Goal: Obtain resource: Obtain resource

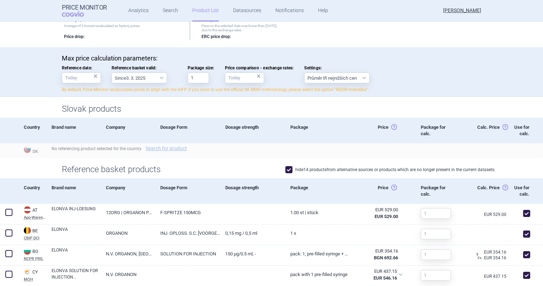
scroll to position [29, 0]
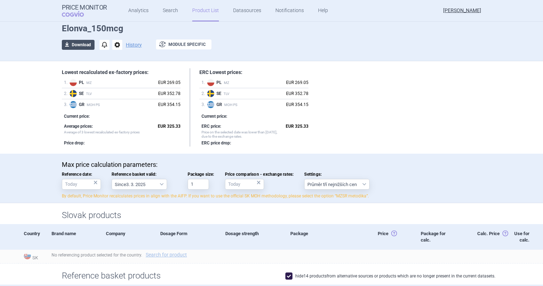
click at [69, 44] on button "download Download" at bounding box center [78, 45] width 33 height 10
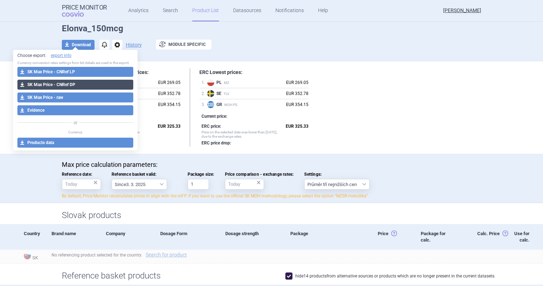
select select "EUR"
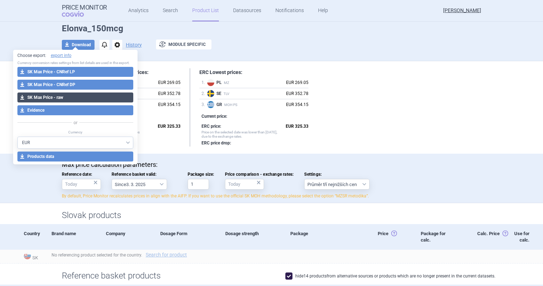
click at [97, 97] on button "download SK Max Price - raw" at bounding box center [75, 97] width 116 height 10
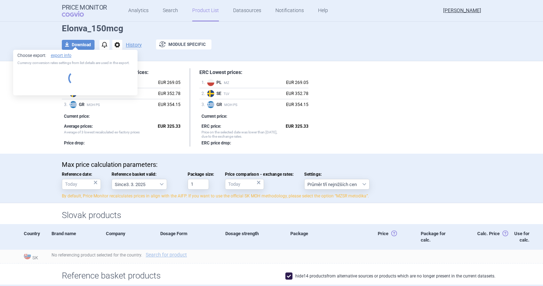
select select "EUR"
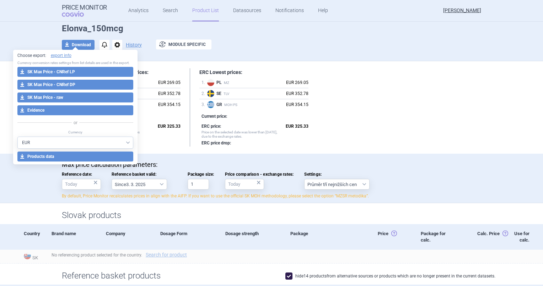
click at [30, 16] on header "Price Monitor COGVIO Analytics Search Product List Datasources Notifications He…" at bounding box center [271, 11] width 543 height 22
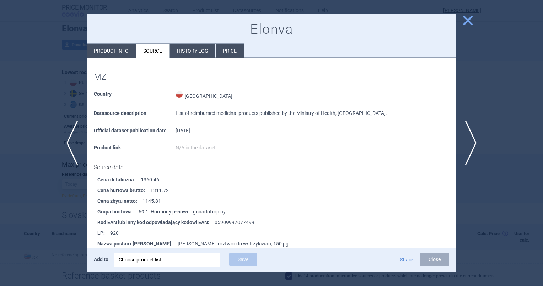
click at [479, 17] on div at bounding box center [271, 143] width 543 height 286
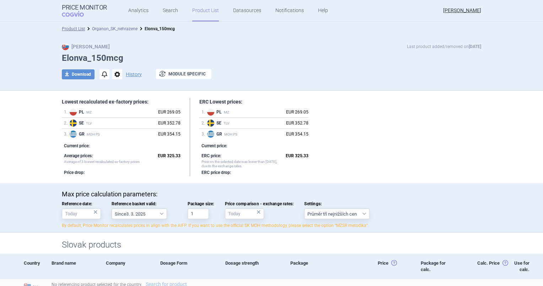
click at [112, 30] on link "Organon_SK_nehrazene" at bounding box center [114, 28] width 45 height 5
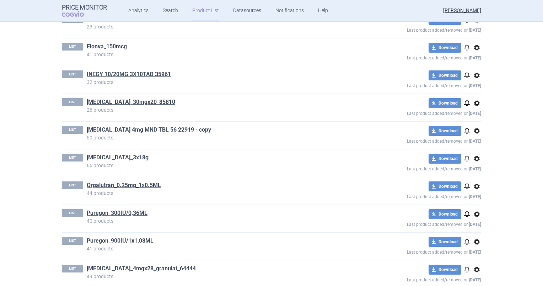
scroll to position [144, 0]
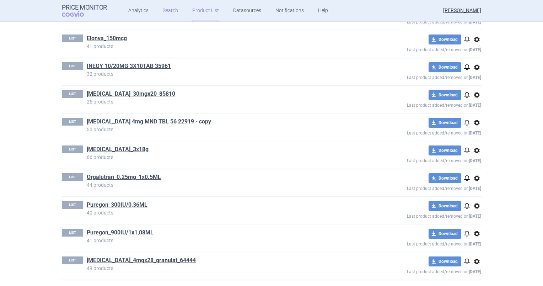
click at [165, 14] on link "Search" at bounding box center [170, 10] width 15 height 21
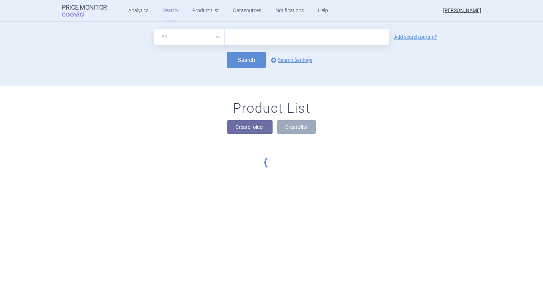
click at [253, 31] on input "text" at bounding box center [307, 37] width 164 height 16
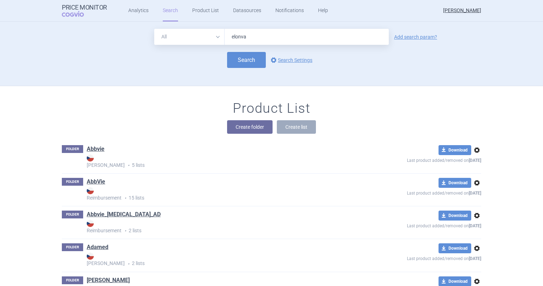
type input "elonva"
click at [405, 42] on div "All Brand Name ATC Company Active Substance Country Newer than elonva Add searc…" at bounding box center [271, 37] width 419 height 16
click at [409, 37] on link "Add search param?" at bounding box center [415, 36] width 43 height 5
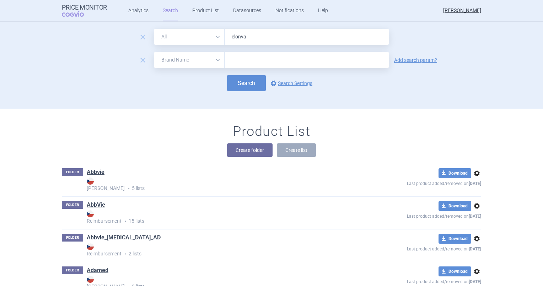
click at [169, 60] on select "All Brand Name ATC Company Active Substance Country Newer than" at bounding box center [189, 60] width 70 height 16
select select "country"
click at [154, 52] on select "All Brand Name ATC Company Active Substance Country Newer than" at bounding box center [189, 60] width 70 height 16
click at [243, 65] on div at bounding box center [307, 60] width 164 height 16
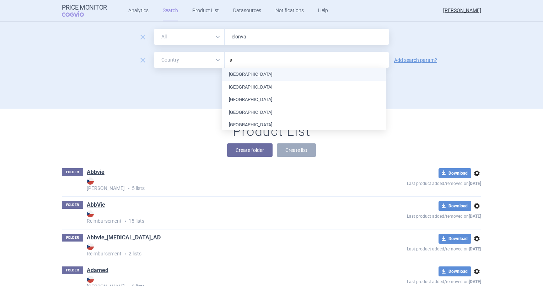
type input "sw"
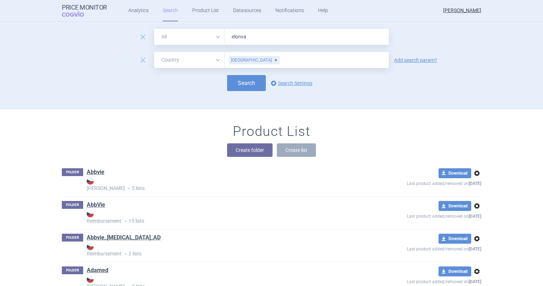
click at [185, 91] on div "remove All Brand Name ATC Company Active Substance Country Newer than elonva re…" at bounding box center [272, 69] width 448 height 80
click at [239, 80] on button "Search" at bounding box center [246, 83] width 39 height 16
select select "country"
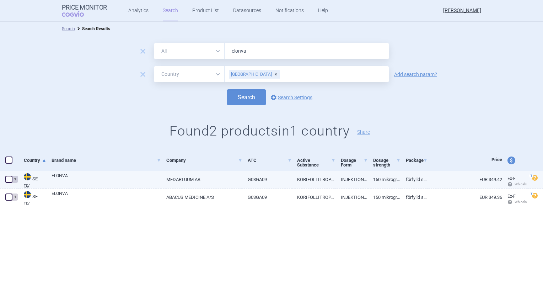
click at [248, 178] on link "G03GA09" at bounding box center [266, 179] width 49 height 17
select select "EUR"
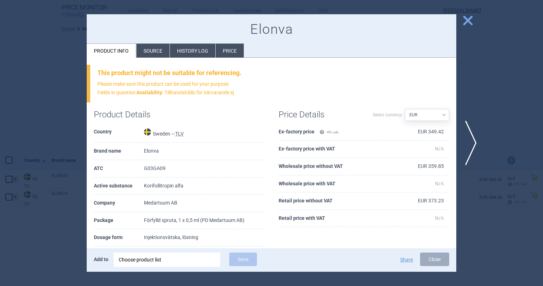
click at [154, 48] on li "Source" at bounding box center [152, 51] width 33 height 14
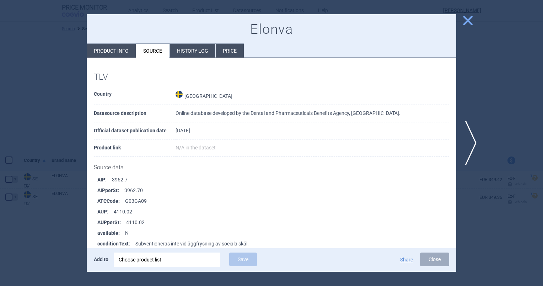
click at [471, 27] on div at bounding box center [271, 143] width 543 height 286
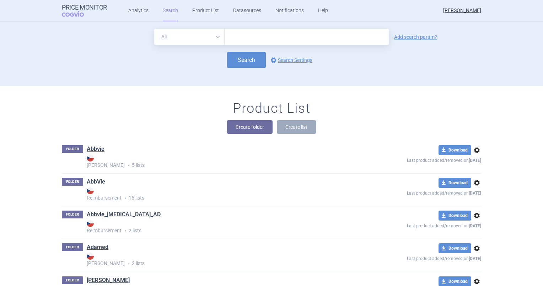
click at [273, 38] on input "text" at bounding box center [307, 37] width 164 height 16
type input "orgalutran"
click button "Search" at bounding box center [246, 60] width 39 height 16
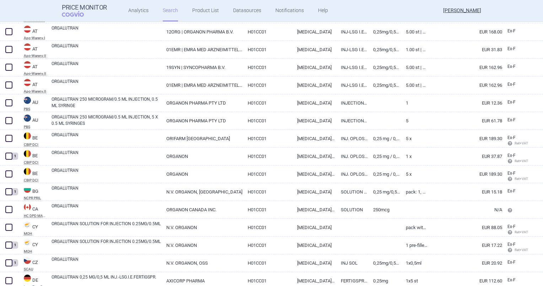
scroll to position [36, 0]
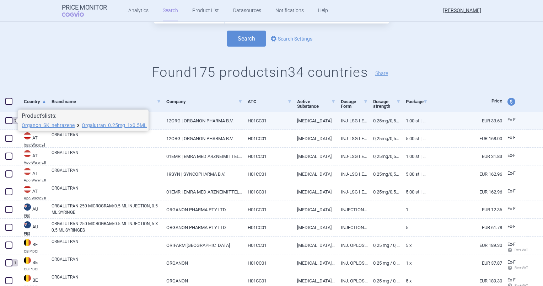
click at [10, 124] on span at bounding box center [8, 120] width 7 height 7
checkbox input "true"
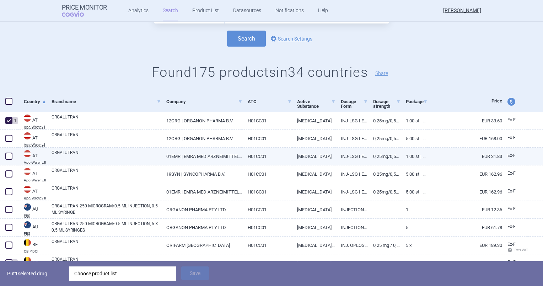
click at [10, 155] on span at bounding box center [8, 155] width 7 height 7
click at [11, 156] on span at bounding box center [8, 155] width 7 height 7
checkbox input "false"
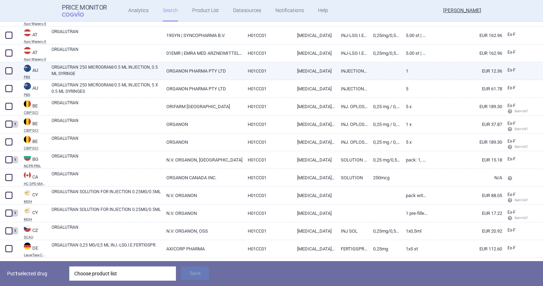
scroll to position [178, 0]
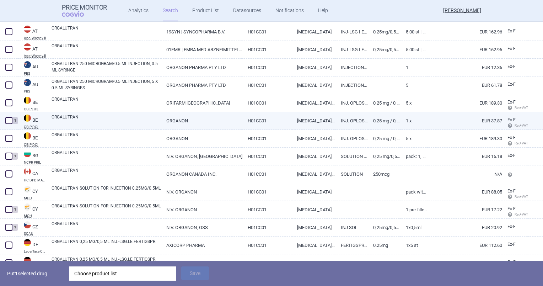
click at [9, 122] on span at bounding box center [8, 120] width 7 height 7
checkbox input "true"
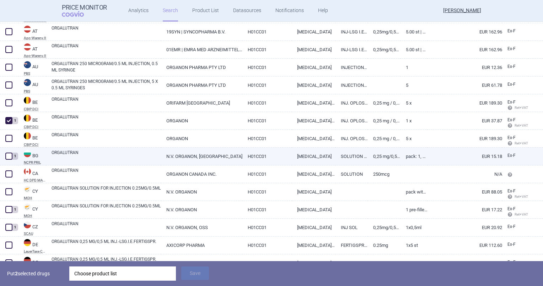
click at [7, 159] on span at bounding box center [8, 155] width 7 height 7
checkbox input "true"
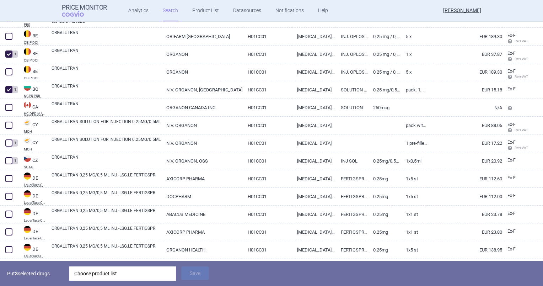
scroll to position [249, 0]
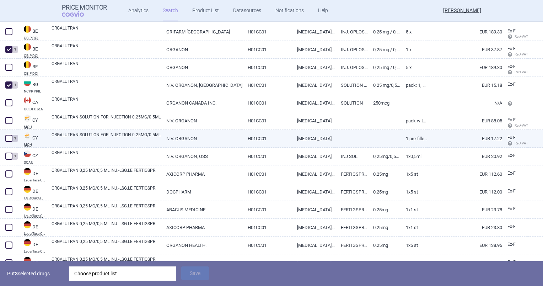
click at [7, 145] on div "1" at bounding box center [9, 139] width 18 height 18
click at [5, 137] on span at bounding box center [8, 138] width 7 height 7
checkbox input "true"
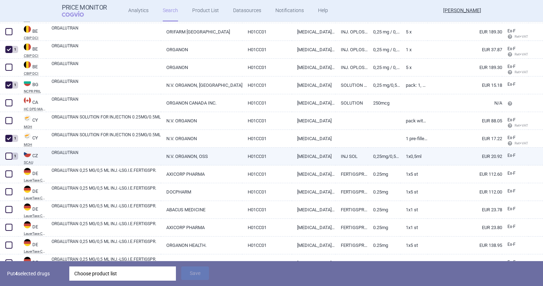
click at [9, 154] on span at bounding box center [8, 155] width 7 height 7
checkbox input "true"
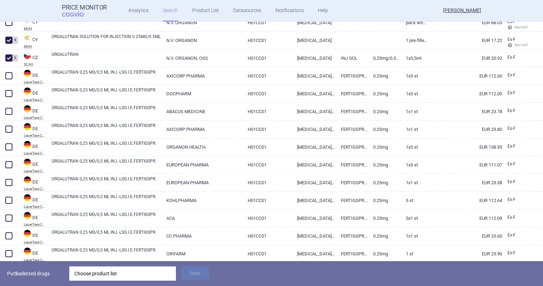
scroll to position [355, 0]
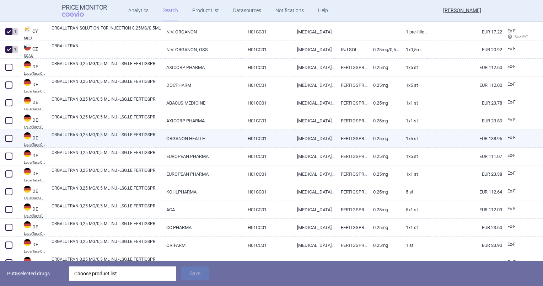
click at [6, 137] on span at bounding box center [8, 138] width 7 height 7
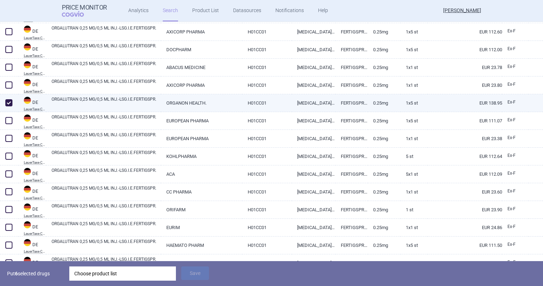
click at [11, 104] on span at bounding box center [8, 102] width 7 height 7
checkbox input "false"
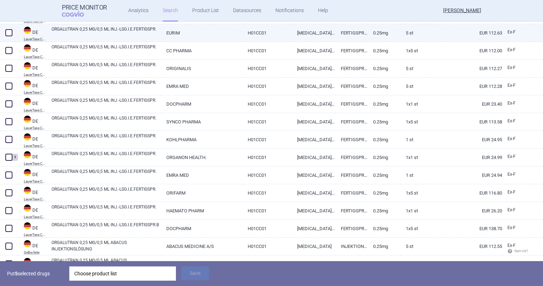
scroll to position [640, 0]
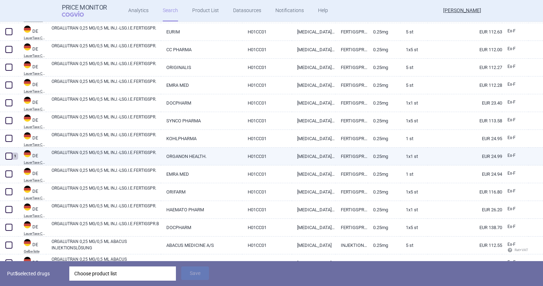
click at [9, 158] on span at bounding box center [8, 155] width 7 height 7
checkbox input "true"
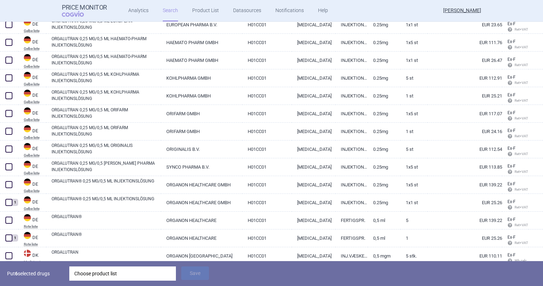
scroll to position [1137, 0]
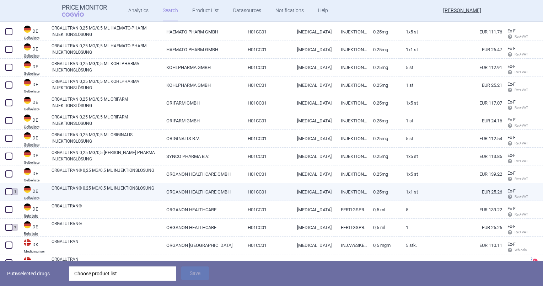
click at [6, 192] on span at bounding box center [8, 191] width 7 height 7
checkbox input "true"
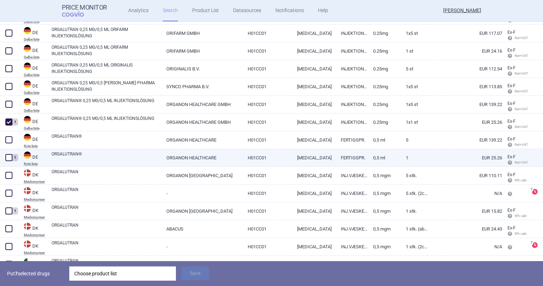
scroll to position [1208, 0]
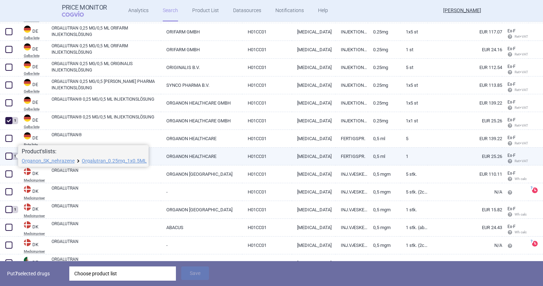
click at [9, 155] on span at bounding box center [8, 155] width 7 height 7
checkbox input "true"
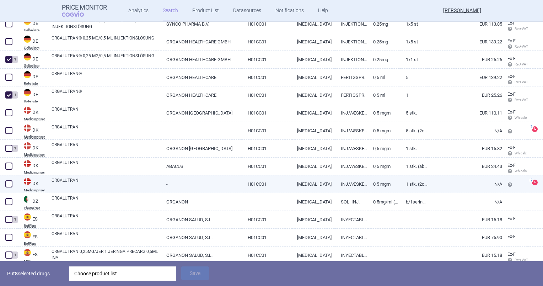
scroll to position [1279, 0]
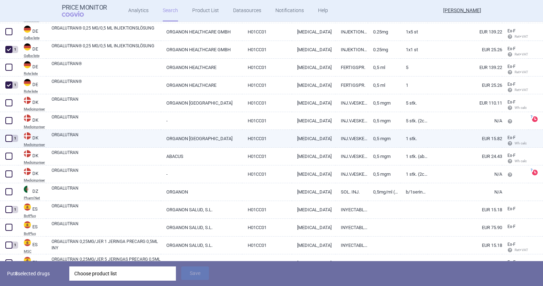
click at [6, 141] on span at bounding box center [8, 138] width 7 height 7
checkbox input "true"
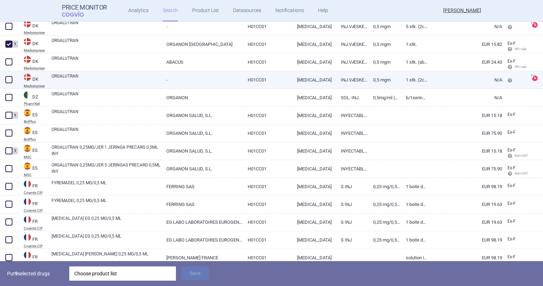
scroll to position [1386, 0]
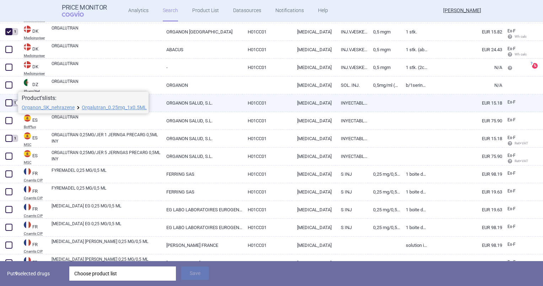
click at [9, 102] on span at bounding box center [8, 102] width 7 height 7
checkbox input "true"
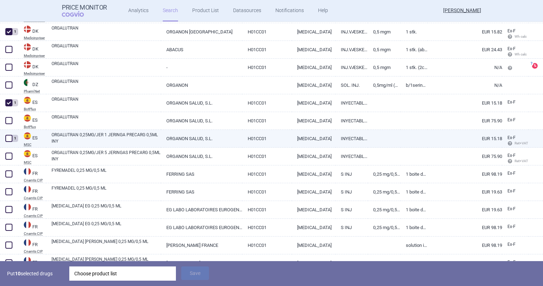
click at [6, 140] on span at bounding box center [8, 138] width 7 height 7
checkbox input "true"
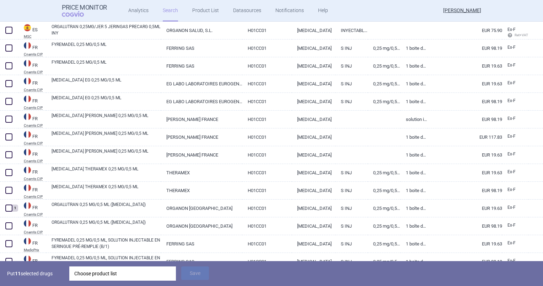
scroll to position [1563, 0]
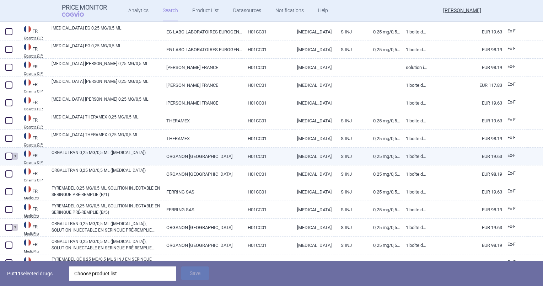
click at [8, 153] on span at bounding box center [8, 155] width 7 height 7
checkbox input "true"
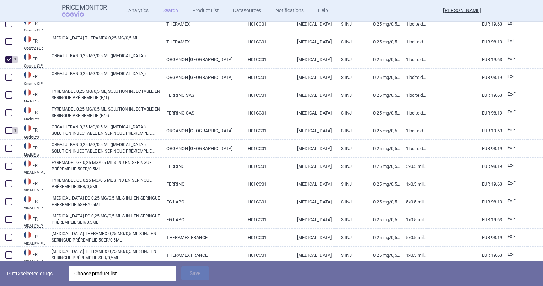
scroll to position [1670, 0]
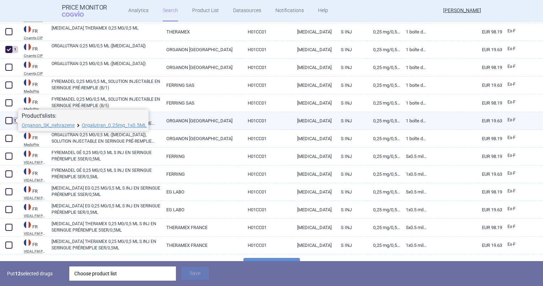
click at [8, 118] on span at bounding box center [8, 120] width 7 height 7
checkbox input "true"
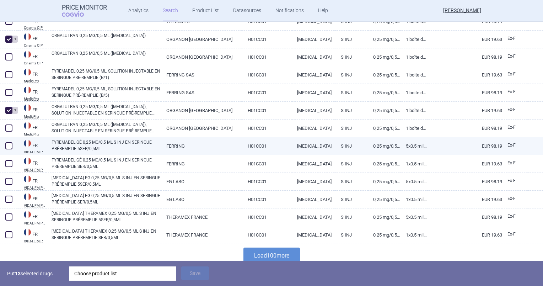
scroll to position [1686, 0]
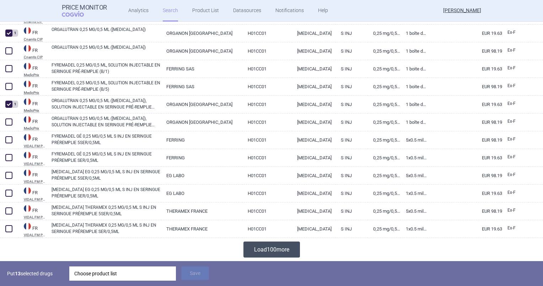
click at [248, 245] on button "Load 100 more" at bounding box center [271, 249] width 56 height 16
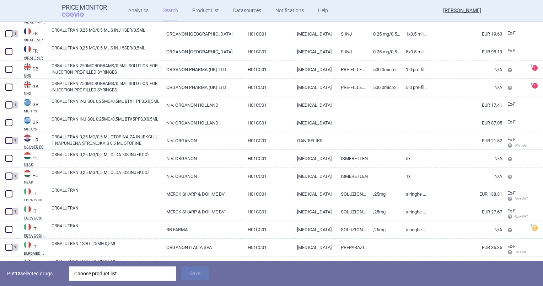
scroll to position [1899, 0]
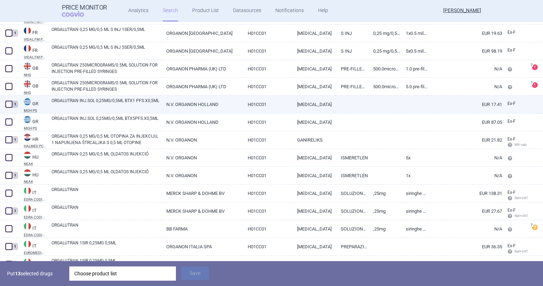
click at [8, 106] on span at bounding box center [8, 104] width 7 height 7
checkbox input "true"
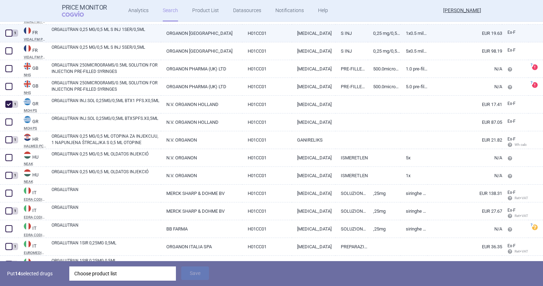
click at [9, 31] on span at bounding box center [8, 32] width 7 height 7
checkbox input "true"
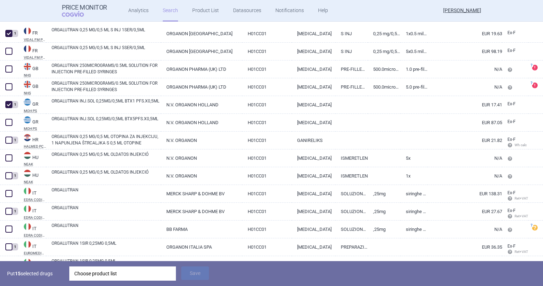
scroll to position [1935, 0]
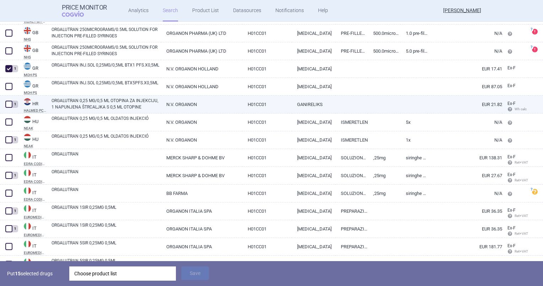
click at [5, 104] on span at bounding box center [8, 104] width 7 height 7
checkbox input "true"
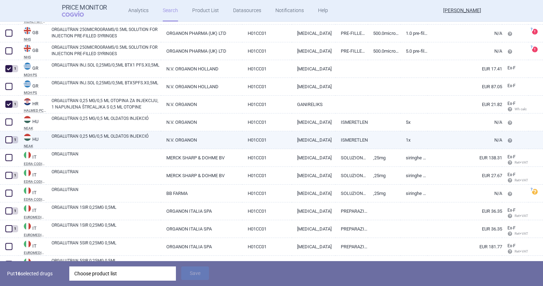
click at [10, 144] on span at bounding box center [9, 139] width 11 height 11
checkbox input "true"
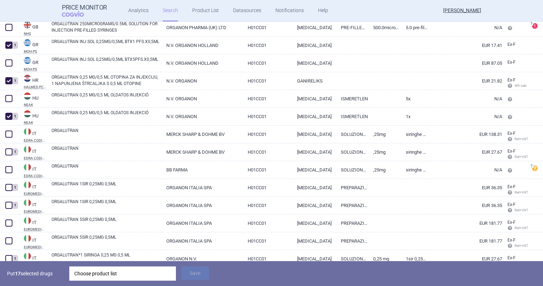
scroll to position [1970, 0]
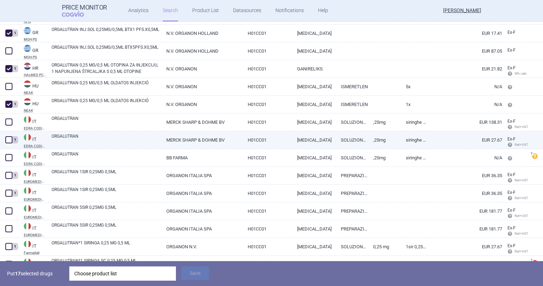
click at [4, 131] on div "1" at bounding box center [9, 140] width 18 height 18
click at [7, 136] on span at bounding box center [8, 139] width 7 height 7
checkbox input "true"
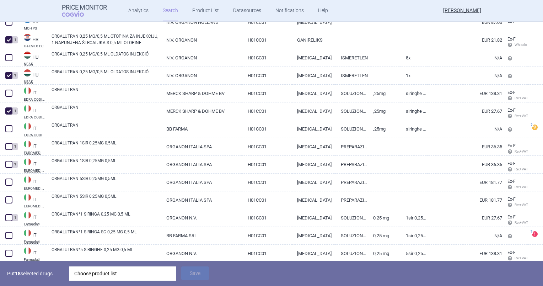
scroll to position [2041, 0]
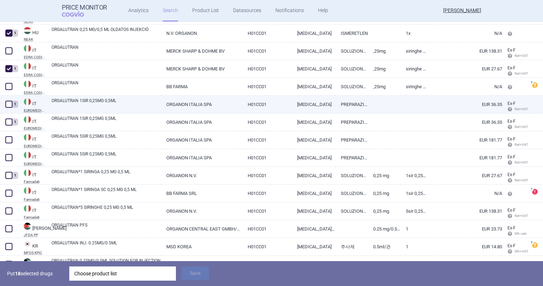
click at [8, 106] on span at bounding box center [8, 104] width 7 height 7
checkbox input "true"
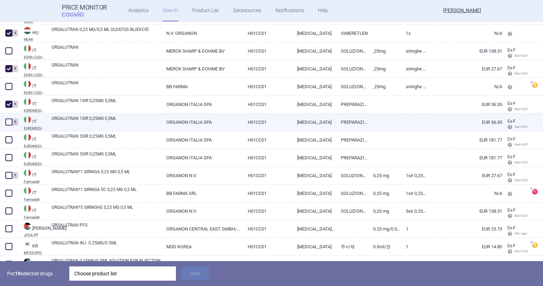
click at [10, 115] on div "1" at bounding box center [9, 122] width 18 height 18
click at [10, 122] on span at bounding box center [8, 121] width 7 height 7
checkbox input "true"
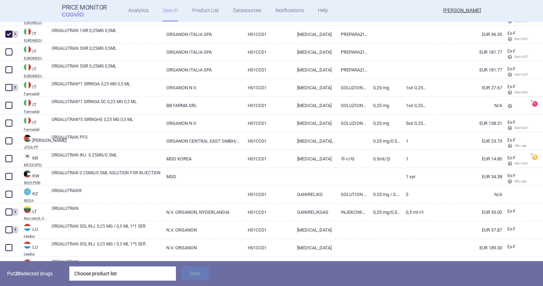
scroll to position [2148, 0]
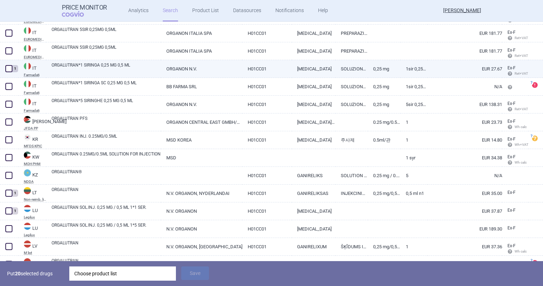
click at [7, 70] on span at bounding box center [8, 68] width 7 height 7
checkbox input "true"
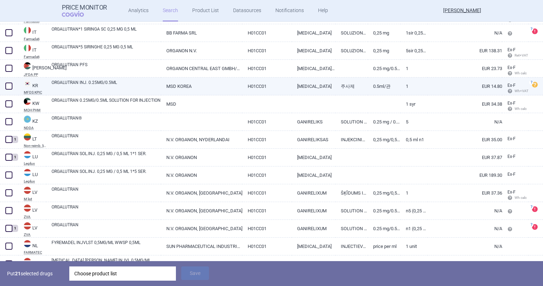
scroll to position [2219, 0]
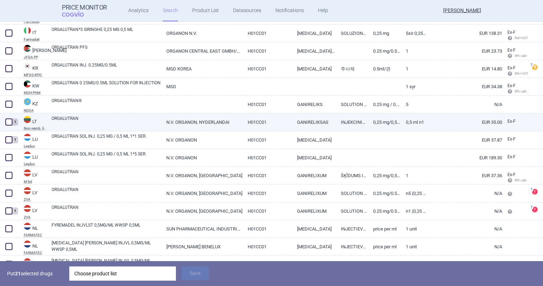
click at [7, 120] on span at bounding box center [8, 121] width 7 height 7
checkbox input "true"
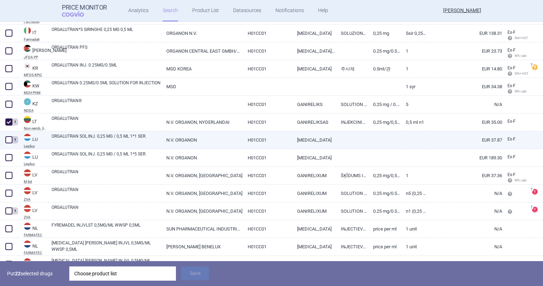
click at [9, 139] on span at bounding box center [8, 139] width 7 height 7
checkbox input "true"
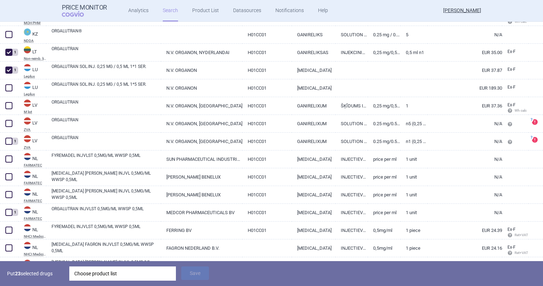
scroll to position [2290, 0]
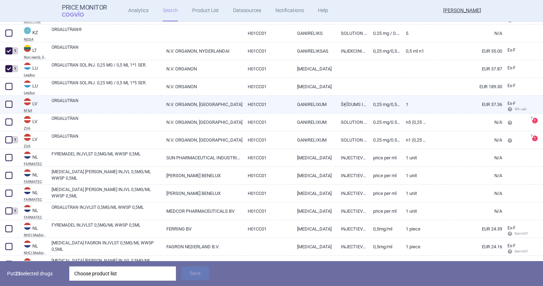
click at [6, 105] on span at bounding box center [8, 104] width 7 height 7
checkbox input "true"
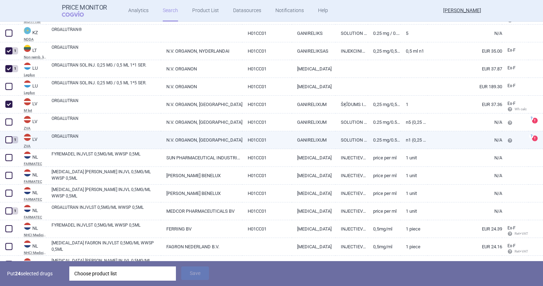
click at [7, 141] on span at bounding box center [8, 139] width 7 height 7
checkbox input "true"
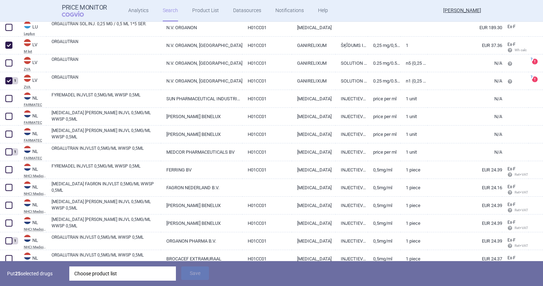
scroll to position [2361, 0]
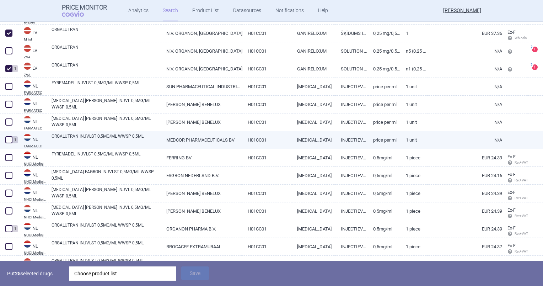
click at [9, 139] on span at bounding box center [8, 139] width 7 height 7
checkbox input "true"
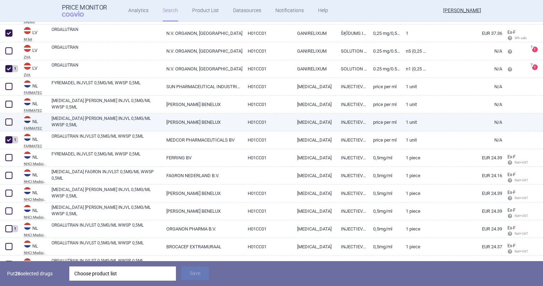
scroll to position [2397, 0]
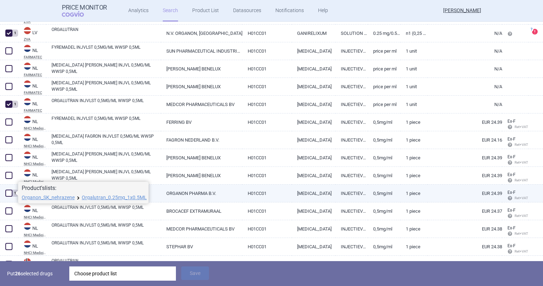
click at [10, 192] on span at bounding box center [8, 192] width 7 height 7
checkbox input "true"
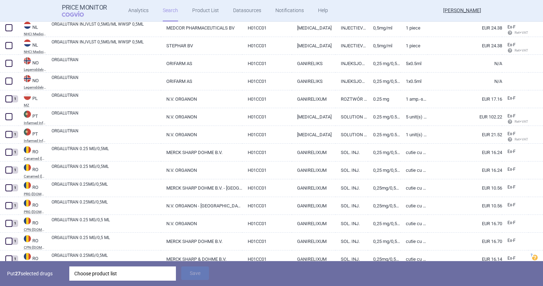
scroll to position [2610, 0]
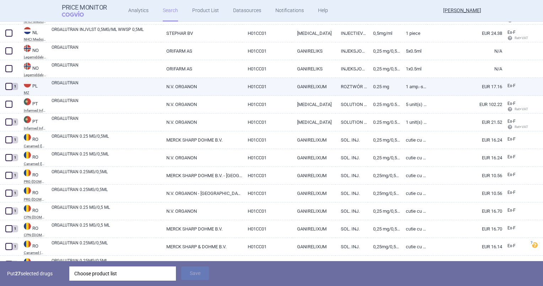
click at [10, 89] on span at bounding box center [8, 86] width 7 height 7
checkbox input "true"
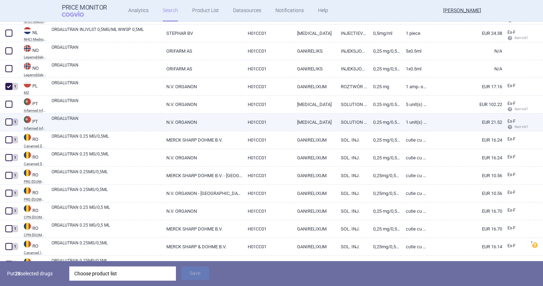
click at [11, 125] on span at bounding box center [8, 121] width 7 height 7
checkbox input "true"
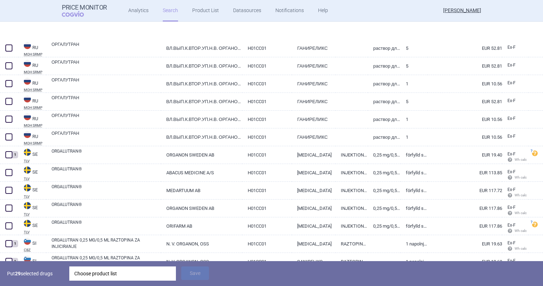
scroll to position [3001, 0]
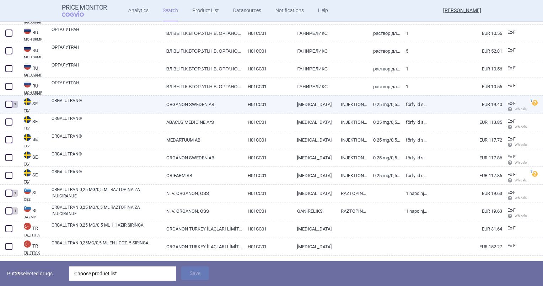
click at [9, 103] on span at bounding box center [8, 104] width 7 height 7
checkbox input "true"
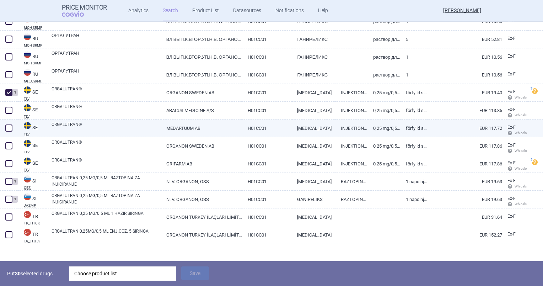
scroll to position [3018, 0]
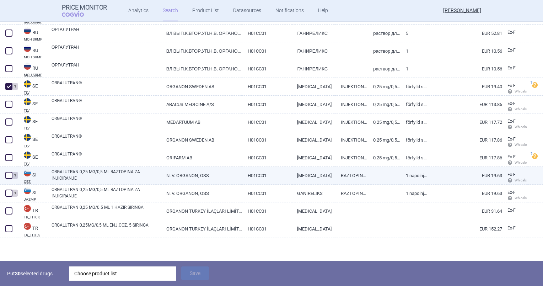
click at [7, 174] on span at bounding box center [8, 175] width 7 height 7
checkbox input "true"
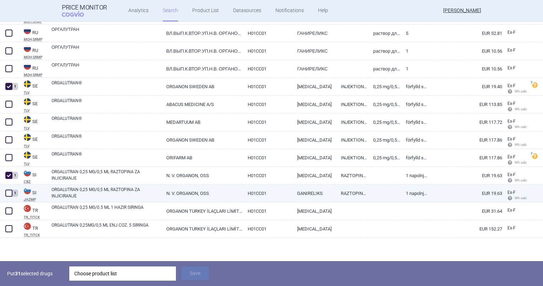
click at [7, 194] on span at bounding box center [8, 192] width 7 height 7
checkbox input "true"
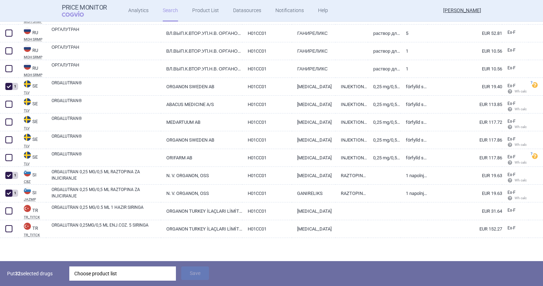
click at [114, 284] on div "Put 32 selected drugs Choose product list Save" at bounding box center [271, 273] width 543 height 25
click at [112, 274] on div "Choose product list" at bounding box center [122, 273] width 97 height 14
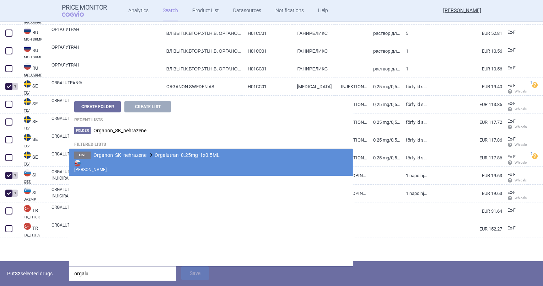
type input "orgalu"
click at [134, 164] on strong "[PERSON_NAME]" at bounding box center [211, 165] width 274 height 14
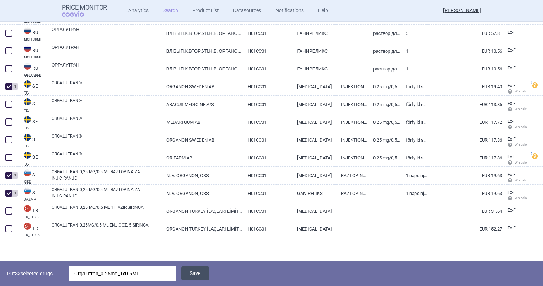
click at [206, 275] on button "Save" at bounding box center [195, 273] width 28 height 14
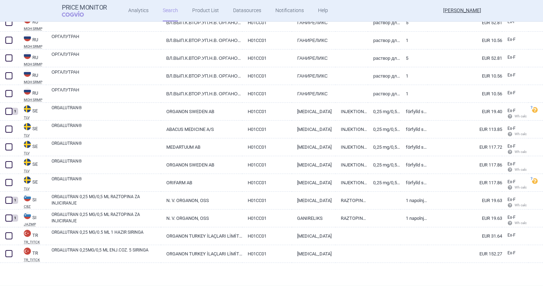
scroll to position [2994, 0]
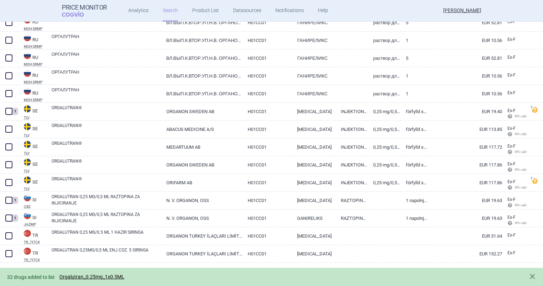
click at [89, 282] on div "32 drugs added to list Orgalutran_0.25mg_1x0.5ML" at bounding box center [271, 277] width 543 height 18
click at [88, 280] on div "32 drugs added to list Orgalutran_0.25mg_1x0.5ML" at bounding box center [264, 277] width 514 height 8
click at [88, 277] on link "Orgalutran_0.25mg_1x0.5ML" at bounding box center [91, 277] width 65 height 6
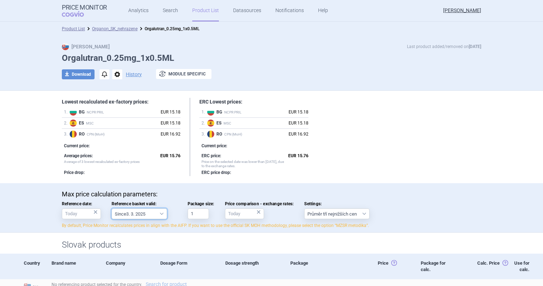
click at [132, 211] on select "Since 3. 3. 2025 Since 1. 7. 2023 Since 7. 4. 2023 Since 1. 12. 2022 Since 1. 9…" at bounding box center [139, 213] width 55 height 11
select select "2025-03-03"
click at [112, 208] on select "Since 3. 3. 2025 Since 1. 7. 2023 Since 7. 4. 2023 Since 1. 12. 2022 Since 1. 9…" at bounding box center [139, 213] width 55 height 11
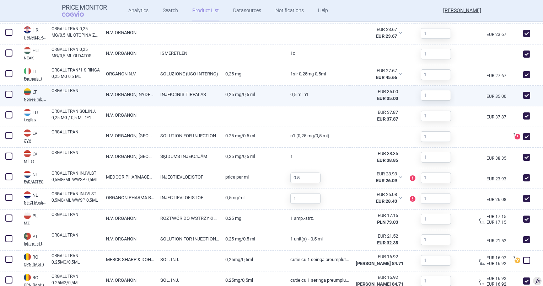
scroll to position [533, 0]
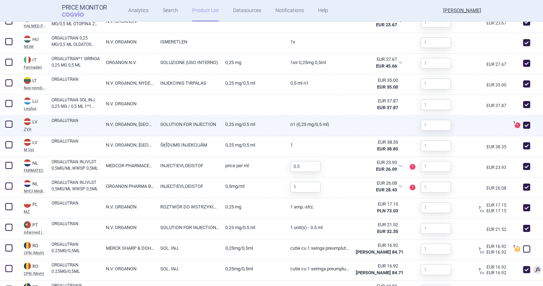
click at [523, 126] on span at bounding box center [526, 125] width 7 height 7
checkbox input "false"
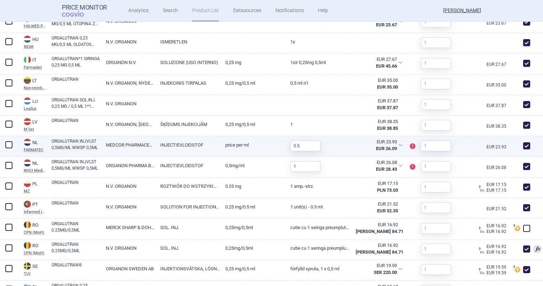
click at [523, 148] on span at bounding box center [526, 145] width 7 height 7
checkbox input "false"
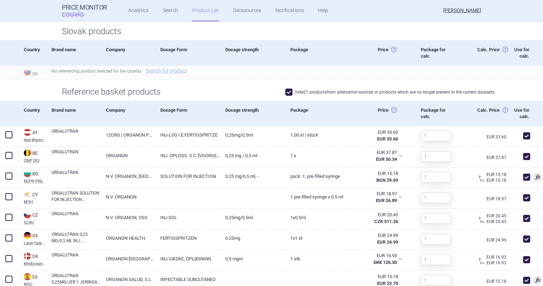
scroll to position [36, 0]
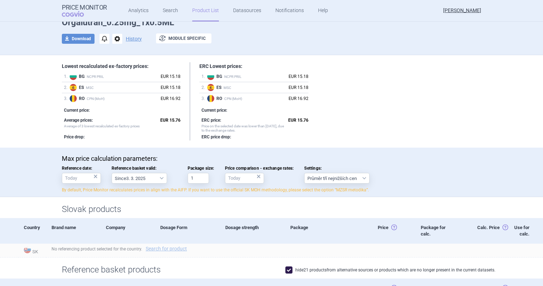
click at [78, 33] on div "Max Price Last product added/removed on 2 Sept Orgalutran_0.25mg_1x0.5ML downlo…" at bounding box center [272, 29] width 448 height 44
click at [80, 36] on button "download Download" at bounding box center [78, 39] width 33 height 10
select select "EUR"
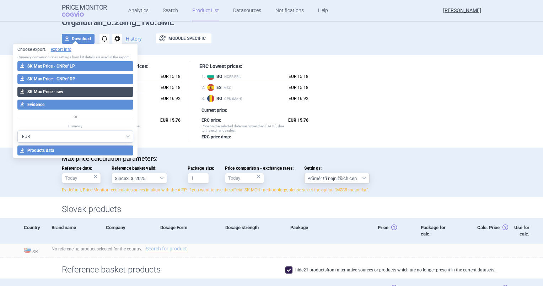
click at [84, 93] on button "download SK Max Price - raw" at bounding box center [75, 92] width 116 height 10
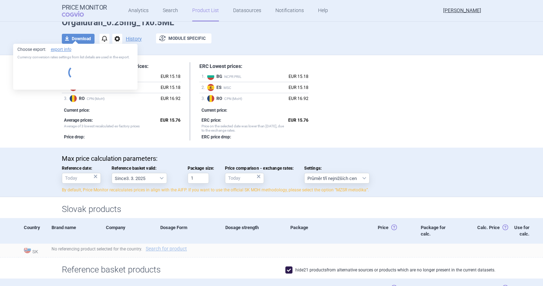
select select "EUR"
